Goal: Transaction & Acquisition: Purchase product/service

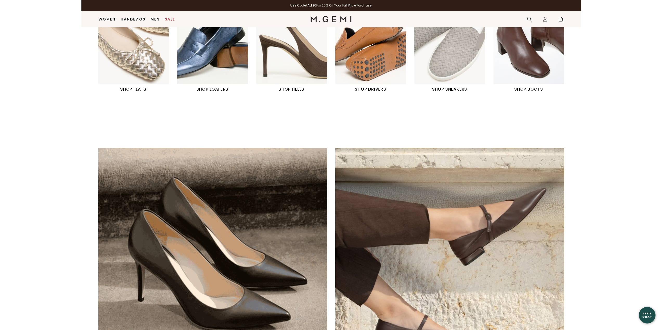
click at [391, 59] on img "4 / 6" at bounding box center [370, 40] width 71 height 88
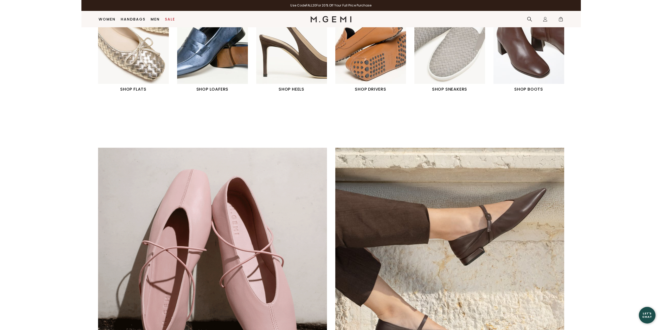
click at [372, 90] on h1 "SHOP DRIVERS" at bounding box center [370, 89] width 71 height 6
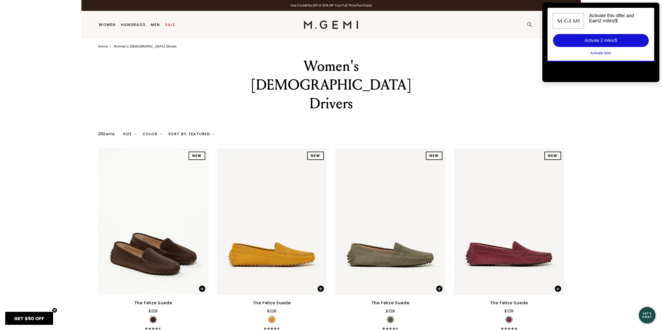
click at [581, 97] on html "Press Alt+1 for screen-reader mode, Alt+0 to cancel Accessibility Screen-Reader…" at bounding box center [330, 165] width 499 height 330
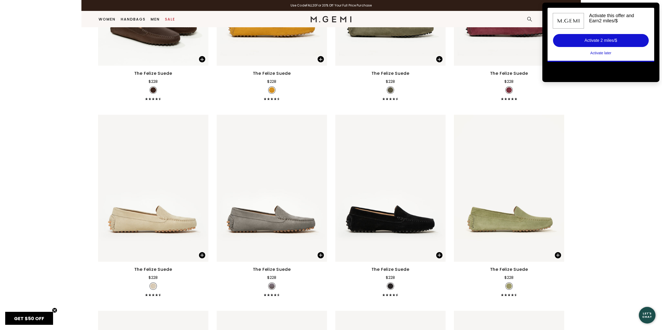
scroll to position [278, 0]
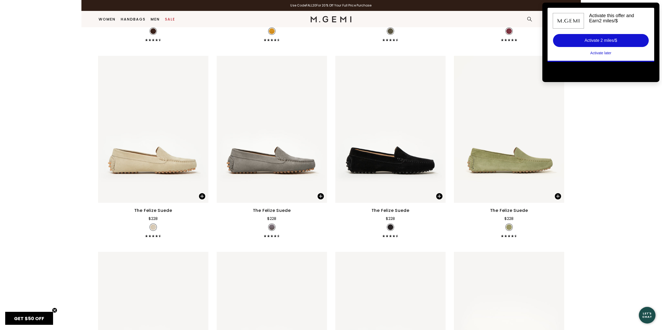
click at [153, 225] on img at bounding box center [153, 228] width 6 height 6
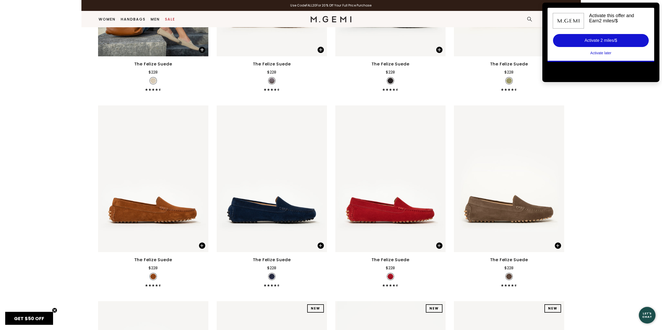
scroll to position [135, 0]
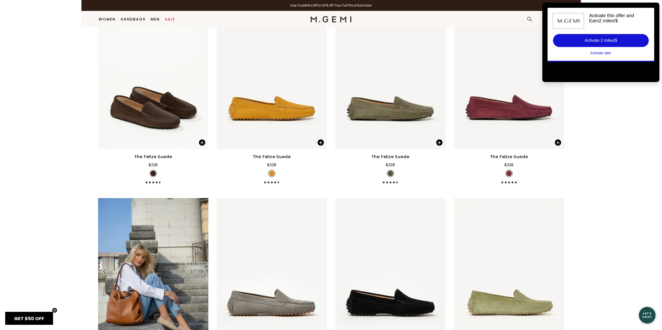
click at [169, 263] on img at bounding box center [153, 271] width 110 height 147
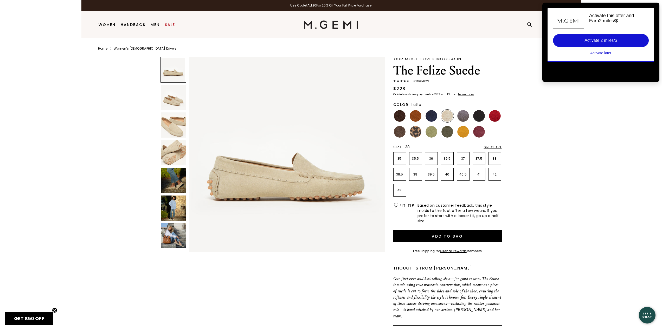
click at [493, 157] on p "38" at bounding box center [495, 159] width 12 height 4
click at [178, 178] on img at bounding box center [173, 180] width 25 height 25
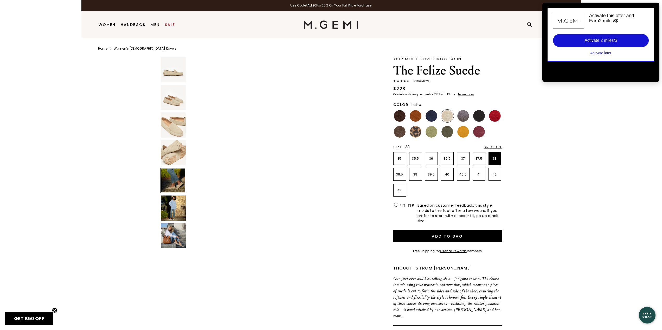
scroll to position [789, 0]
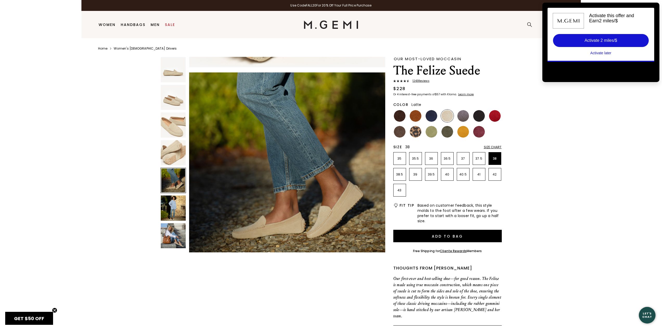
click at [174, 207] on img at bounding box center [173, 208] width 25 height 25
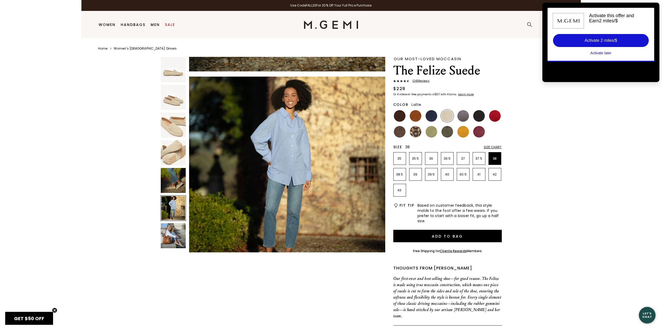
scroll to position [986, 0]
click at [170, 218] on div at bounding box center [173, 209] width 26 height 26
click at [171, 238] on img at bounding box center [173, 236] width 25 height 25
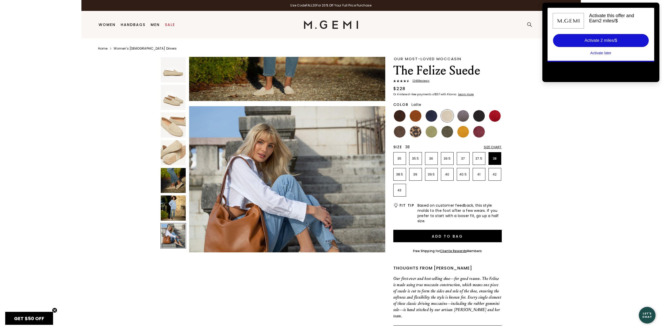
scroll to position [1183, 0]
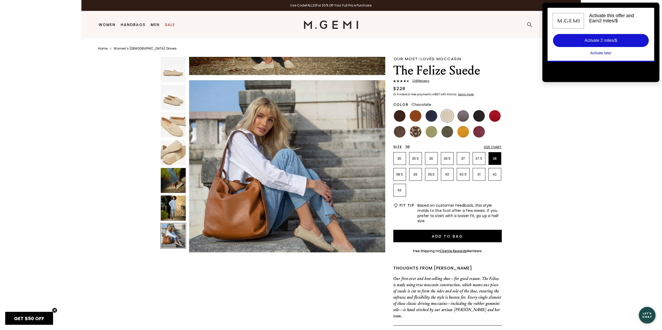
click at [399, 115] on img at bounding box center [400, 116] width 12 height 12
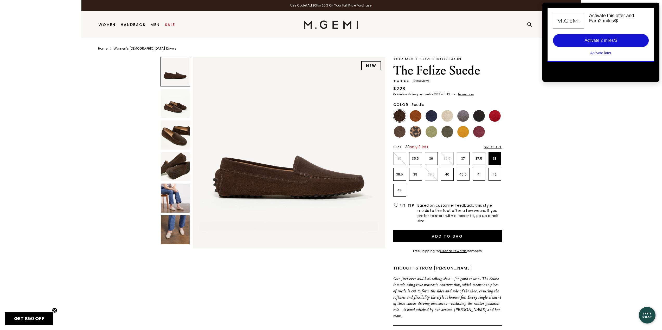
click at [419, 114] on img at bounding box center [416, 116] width 12 height 12
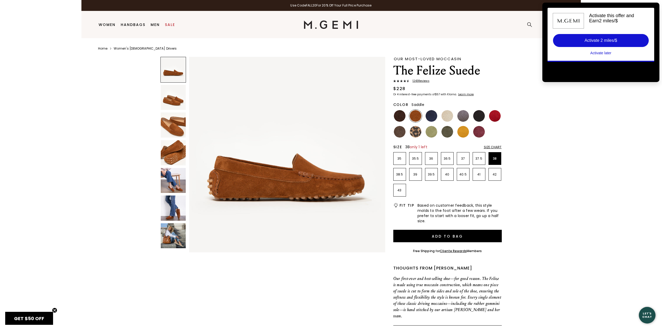
click at [179, 173] on img at bounding box center [173, 180] width 25 height 25
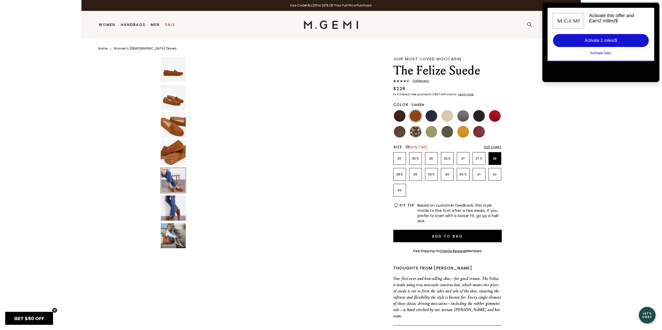
scroll to position [789, 0]
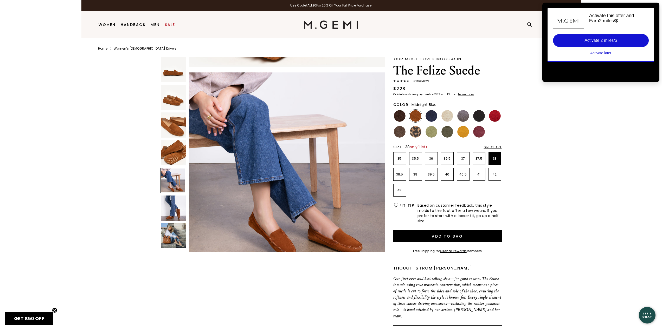
click at [431, 117] on img at bounding box center [431, 116] width 12 height 12
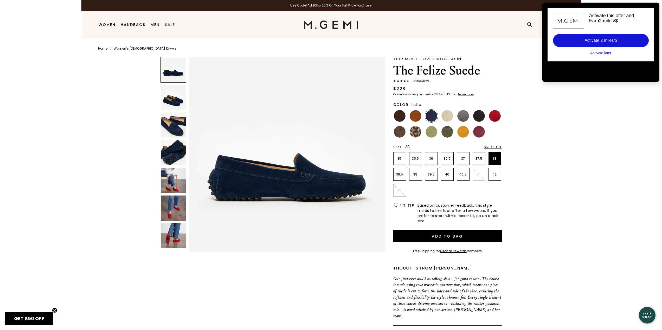
click at [451, 114] on img at bounding box center [447, 116] width 12 height 12
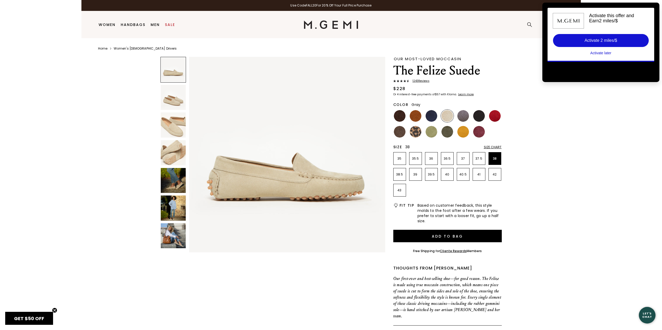
click at [466, 115] on img at bounding box center [463, 116] width 12 height 12
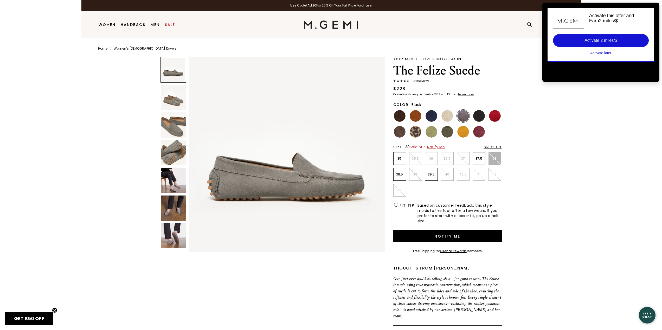
click at [480, 115] on img at bounding box center [479, 116] width 12 height 12
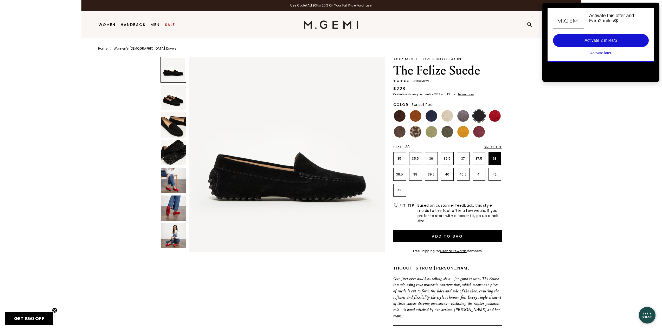
click at [492, 115] on img at bounding box center [495, 116] width 12 height 12
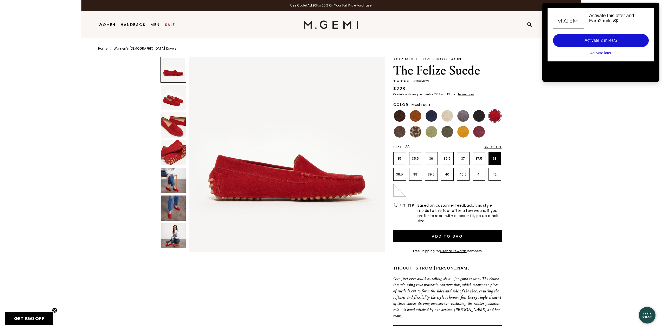
click at [396, 132] on img at bounding box center [400, 132] width 12 height 12
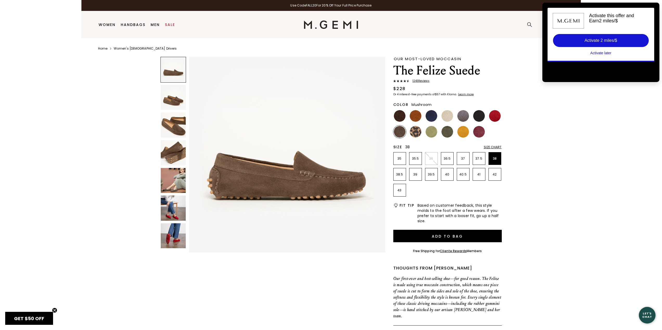
click at [178, 183] on img at bounding box center [173, 180] width 25 height 25
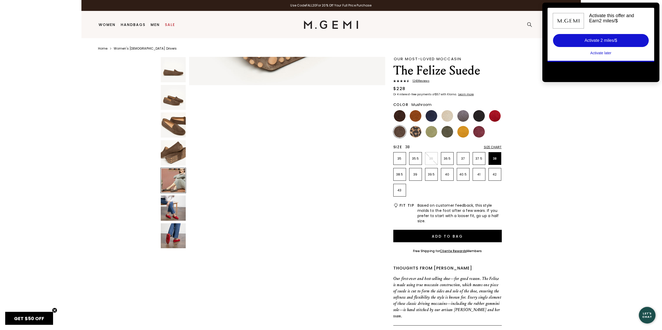
scroll to position [789, 0]
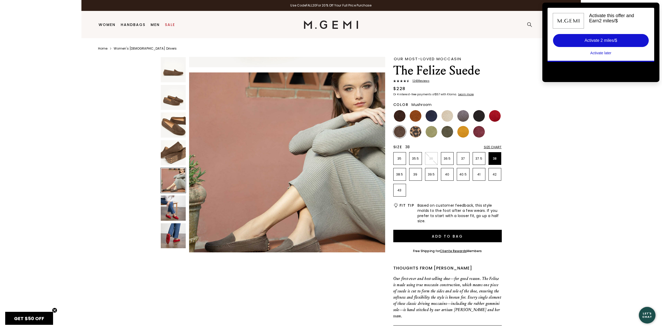
click at [495, 157] on p "38" at bounding box center [495, 159] width 12 height 4
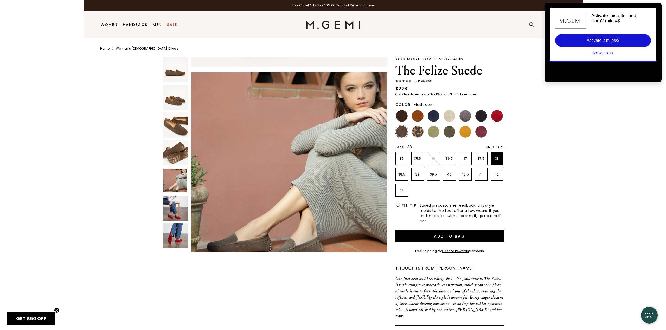
scroll to position [0, 0]
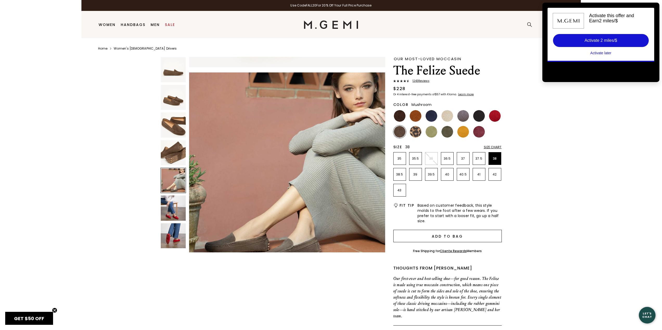
click at [443, 236] on button "Add to Bag" at bounding box center [447, 236] width 108 height 12
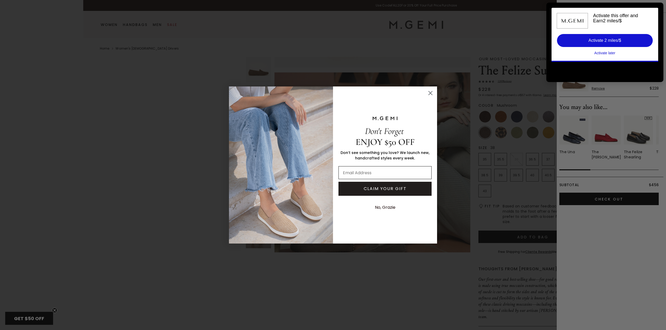
click at [361, 173] on input "Email Address" at bounding box center [384, 172] width 93 height 13
type input "catherine.murphy831@gmail.com"
click at [384, 188] on button "CLAIM YOUR GIFT" at bounding box center [384, 189] width 93 height 14
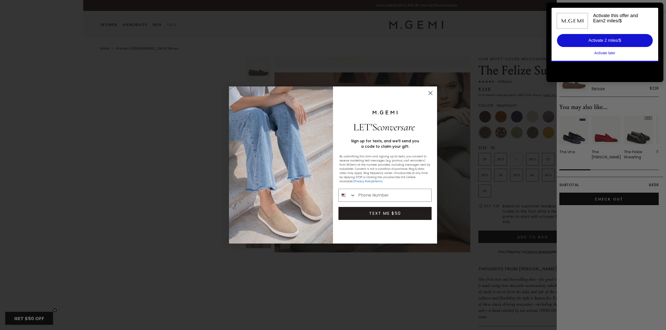
click at [430, 90] on circle "Close dialog" at bounding box center [430, 93] width 9 height 9
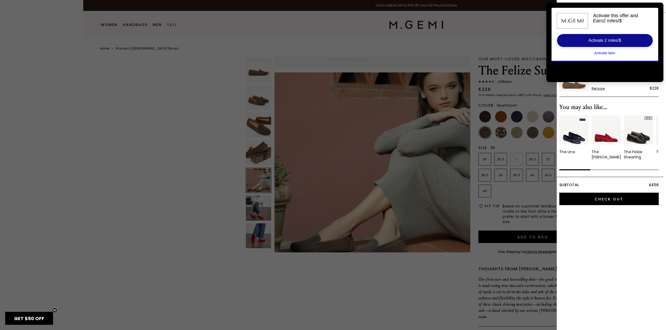
click at [619, 36] on div "Activate 2 miles/$" at bounding box center [604, 41] width 96 height 14
